Goal: Manage account settings

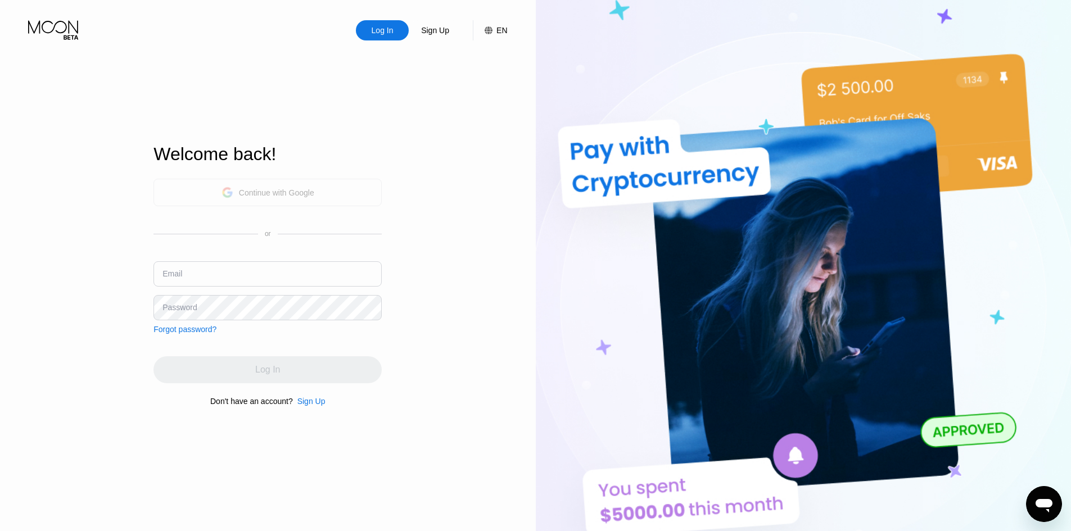
click at [240, 188] on div "Continue with Google" at bounding box center [276, 192] width 75 height 9
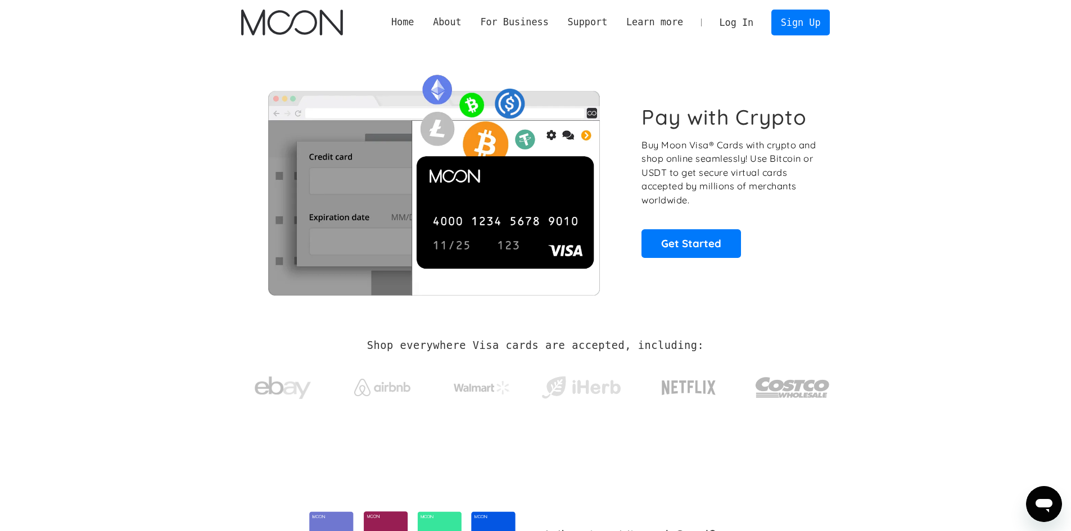
click at [752, 24] on link "Log In" at bounding box center [736, 22] width 53 height 25
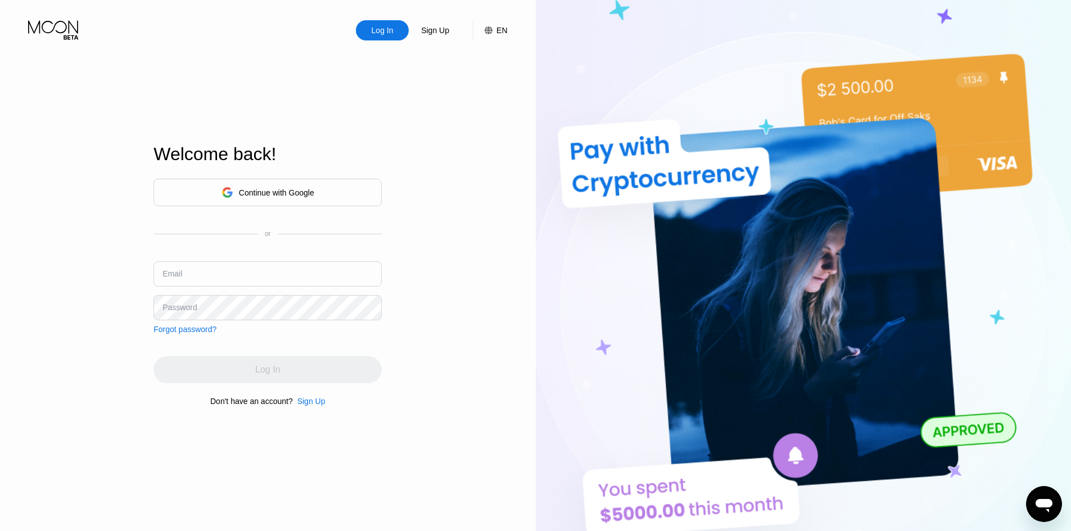
click at [259, 188] on div "Continue with Google" at bounding box center [276, 192] width 75 height 9
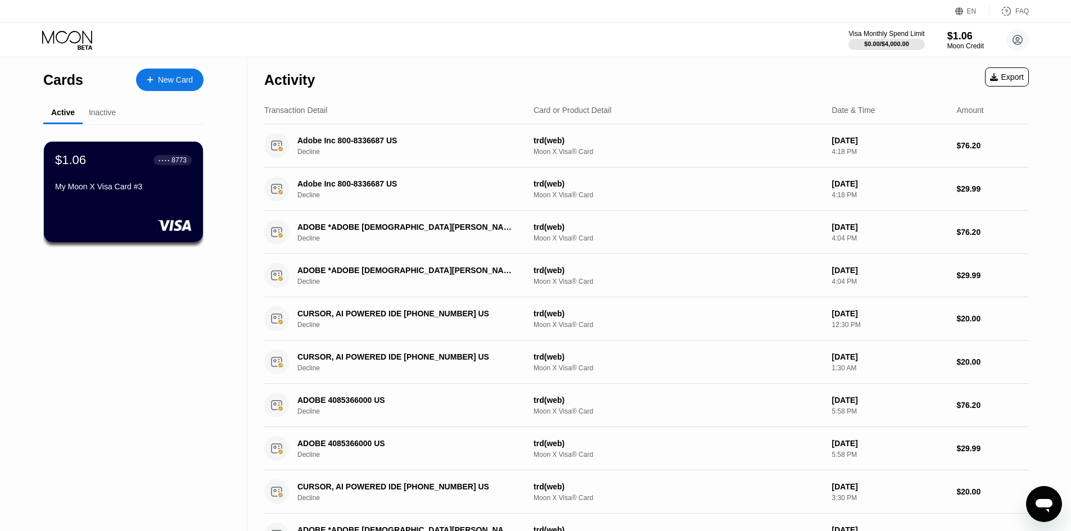
click at [99, 117] on div "Inactive" at bounding box center [102, 112] width 27 height 9
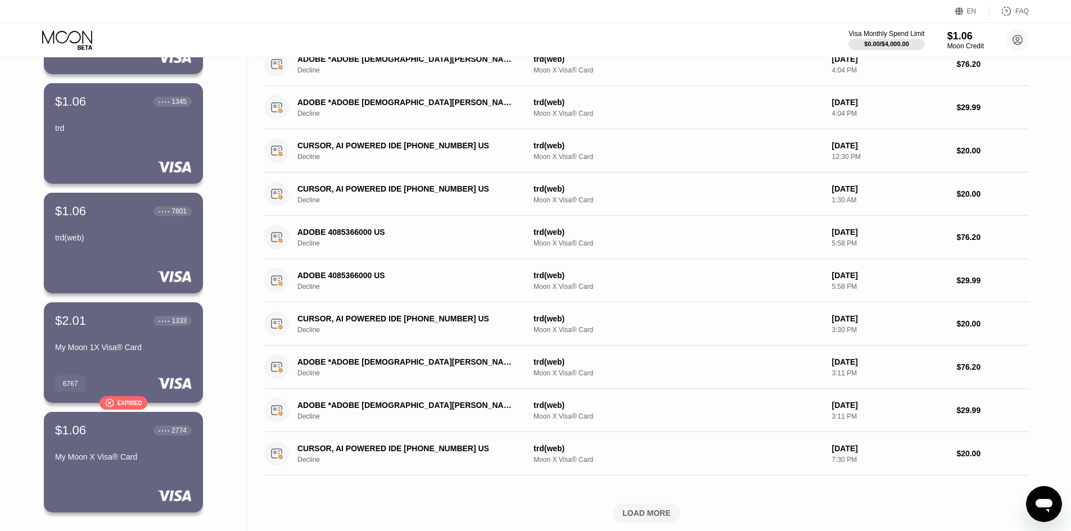
scroll to position [169, 0]
click at [168, 356] on div "My Moon 1X Visa® Card" at bounding box center [124, 348] width 138 height 13
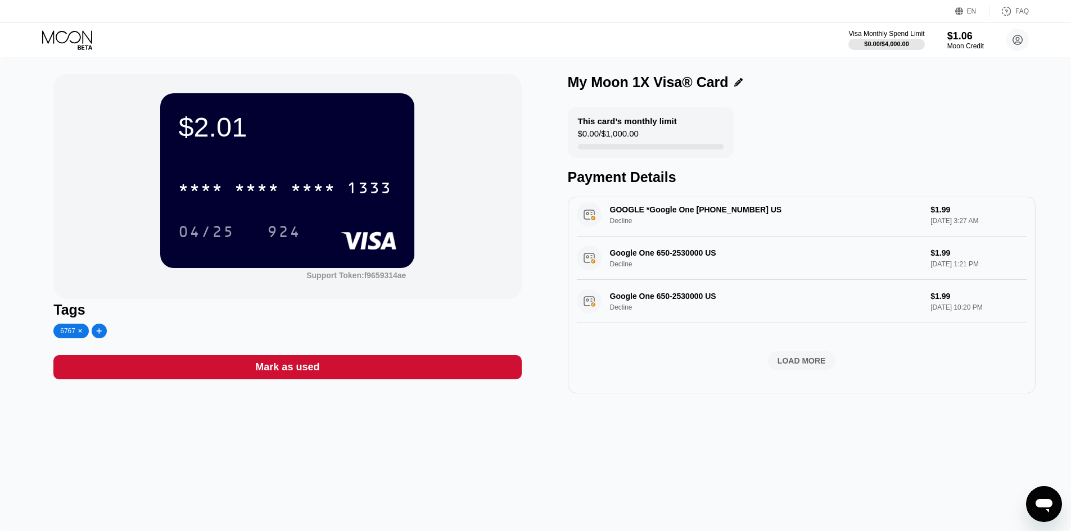
scroll to position [410, 0]
click at [809, 356] on div "LOAD MORE" at bounding box center [802, 361] width 48 height 10
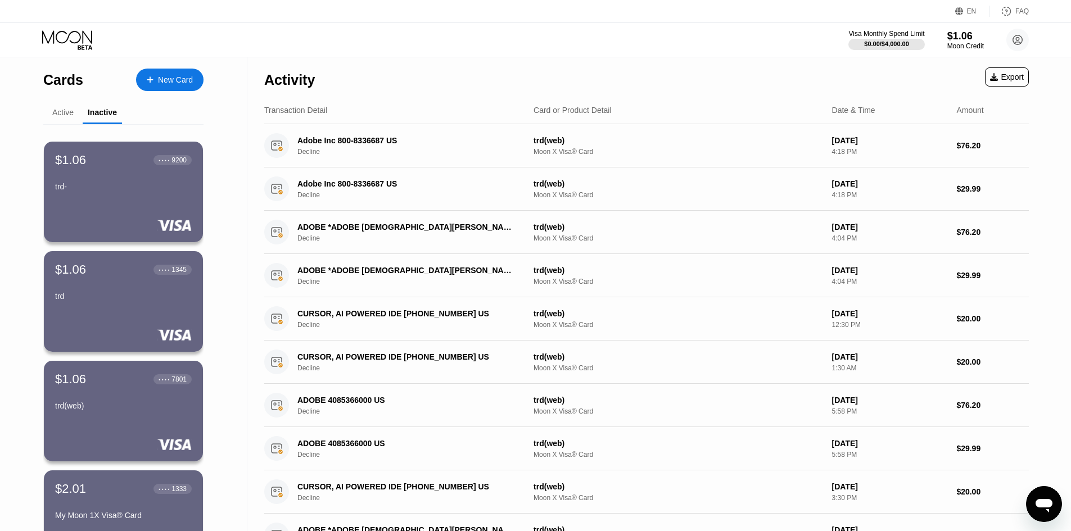
click at [33, 114] on div "Cards New Card Active Inactive $1.06 ● ● ● ● 8773 My Moon X Visa Card #3 $1.06 …" at bounding box center [123, 386] width 247 height 658
click at [65, 113] on div "Active" at bounding box center [62, 112] width 21 height 9
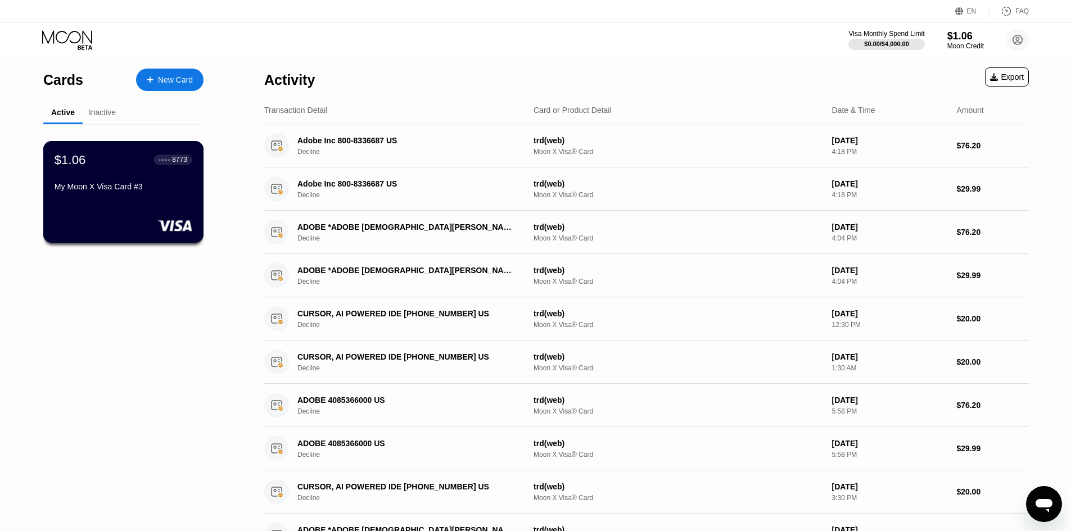
click at [138, 188] on div "My Moon X Visa Card #3" at bounding box center [124, 186] width 138 height 9
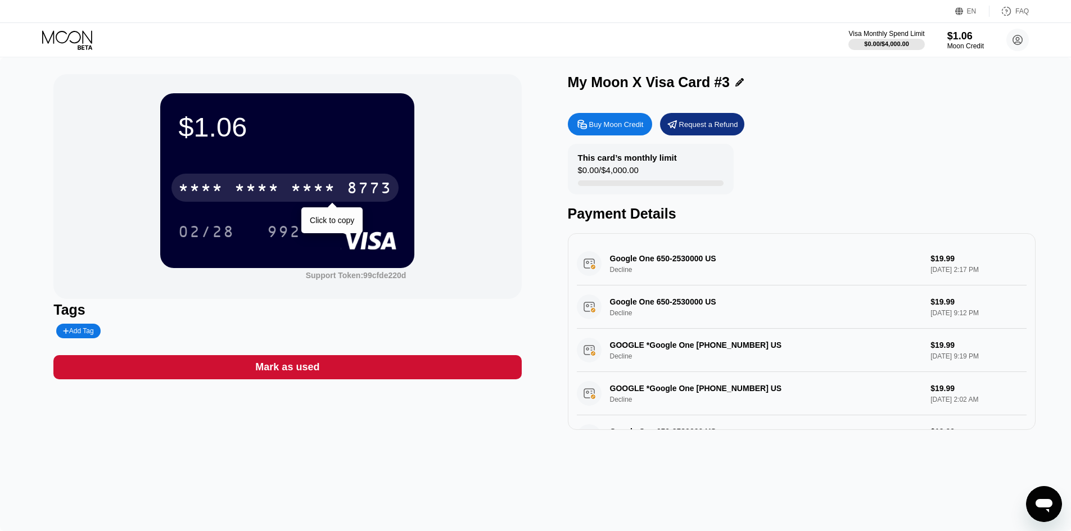
click at [311, 185] on div "* * * *" at bounding box center [313, 189] width 45 height 18
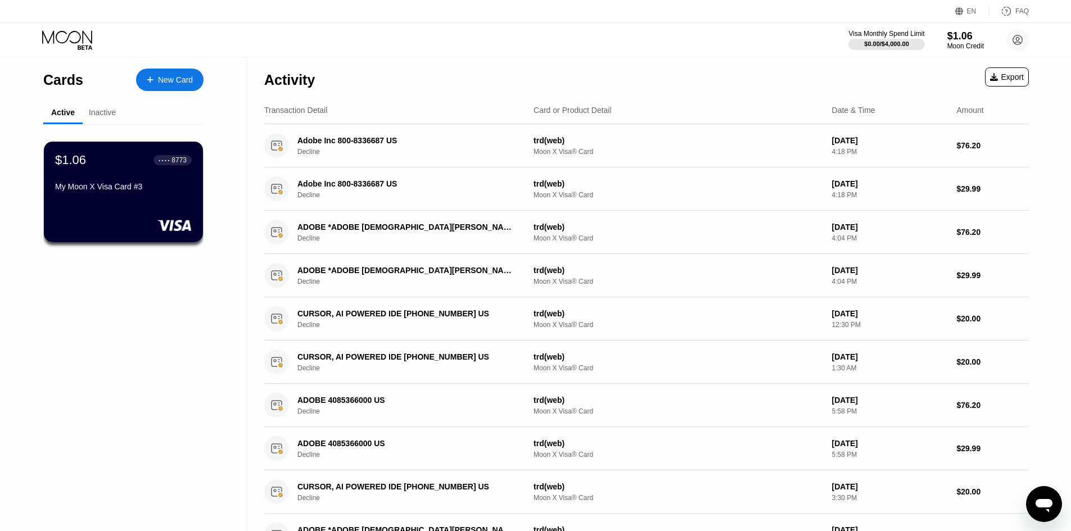
click at [105, 116] on div "Inactive" at bounding box center [102, 112] width 27 height 9
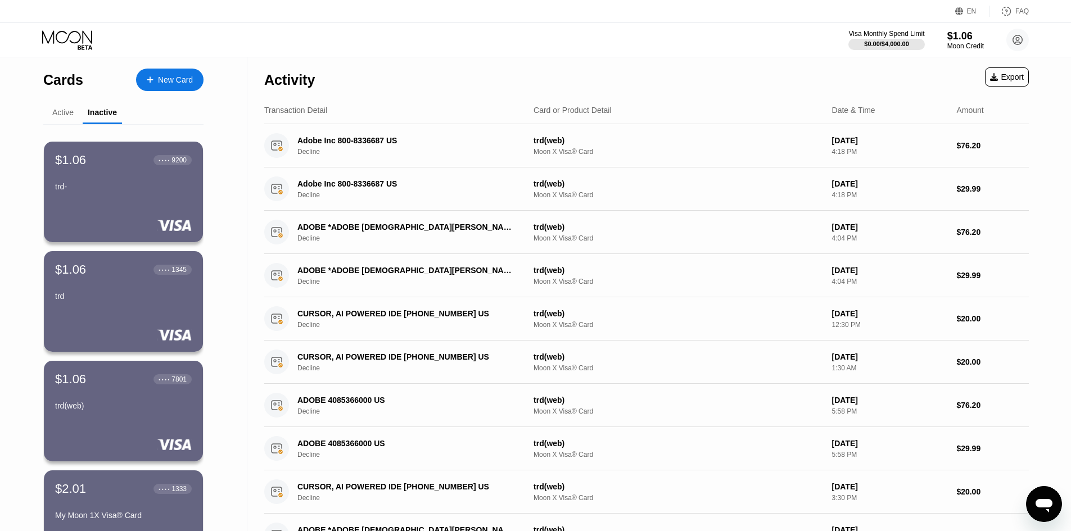
click at [71, 114] on div "Active" at bounding box center [62, 112] width 21 height 9
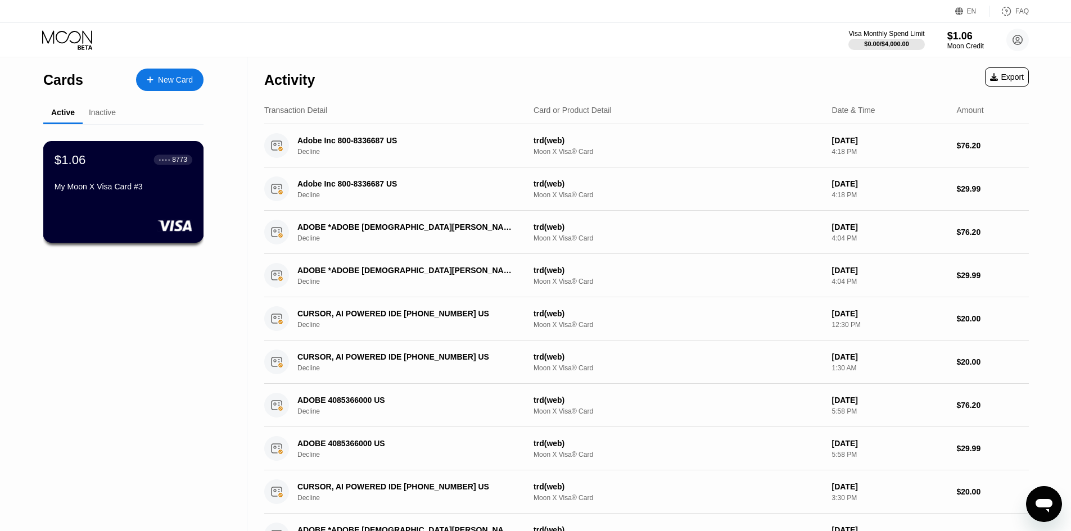
click at [115, 177] on div "$1.06 ● ● ● ● 8773 My Moon X Visa Card #3" at bounding box center [124, 173] width 138 height 43
